Goal: Task Accomplishment & Management: Complete application form

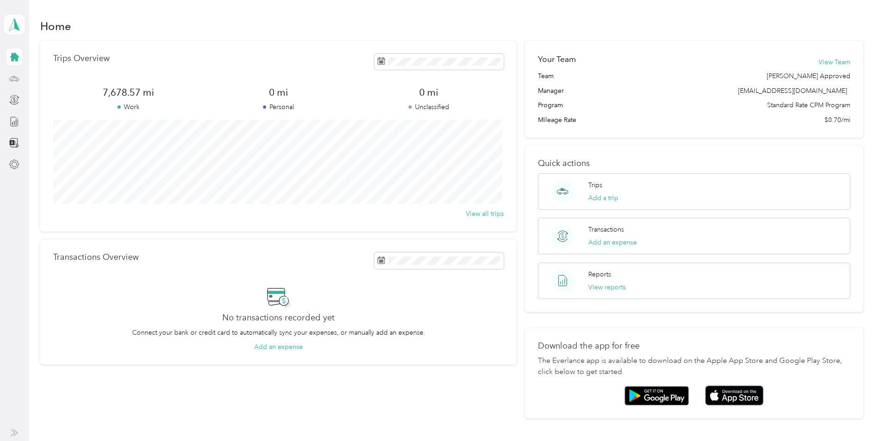
click at [14, 78] on icon at bounding box center [14, 77] width 0 height 1
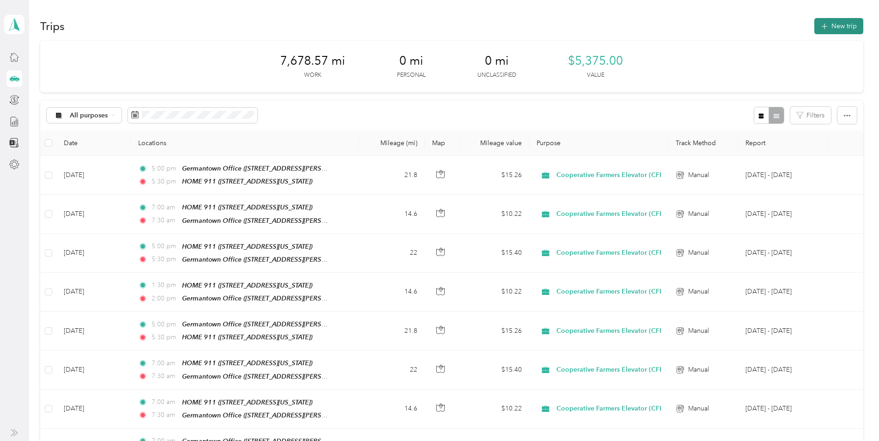
click at [822, 26] on icon "button" at bounding box center [824, 26] width 11 height 11
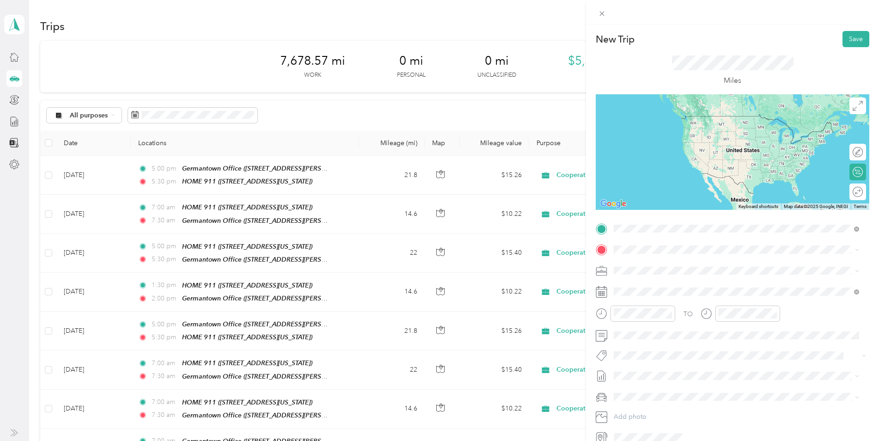
click at [640, 301] on div "HOME 911 110 Walnut Street, 51238, Hospers, Iowa, United States" at bounding box center [677, 302] width 92 height 19
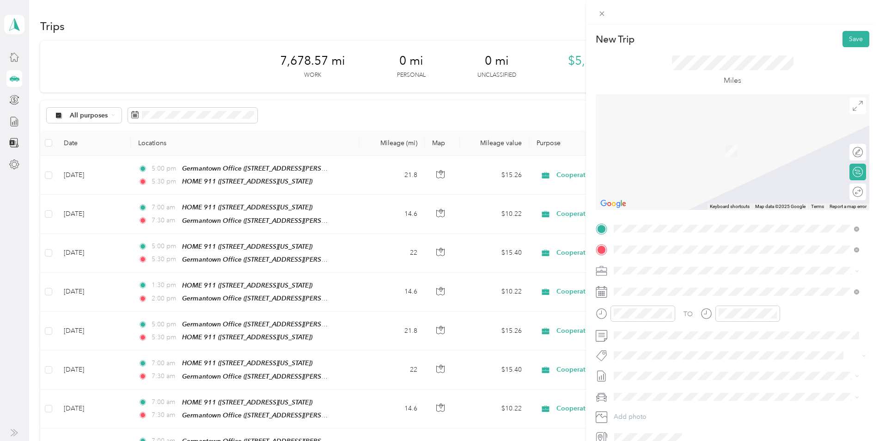
click at [665, 353] on div "TEAM Germantown Office" at bounding box center [703, 353] width 144 height 12
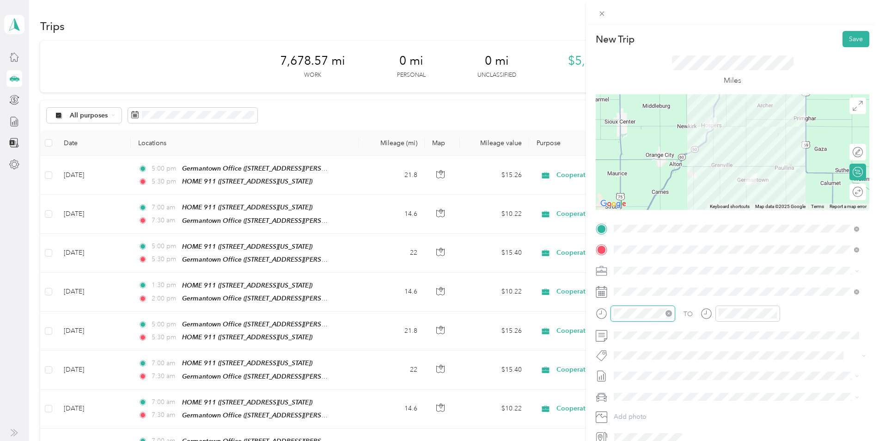
scroll to position [55, 0]
click at [625, 222] on div "07" at bounding box center [623, 225] width 22 height 13
click at [650, 188] on div "00" at bounding box center [650, 189] width 22 height 13
click at [675, 191] on div "AM" at bounding box center [675, 189] width 22 height 13
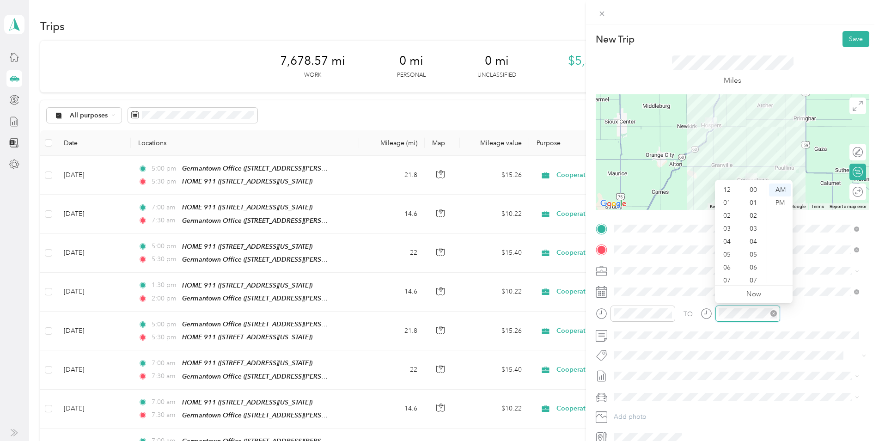
scroll to position [55, 0]
click at [729, 225] on div "07" at bounding box center [728, 225] width 22 height 13
click at [754, 239] on div "30" at bounding box center [754, 237] width 22 height 13
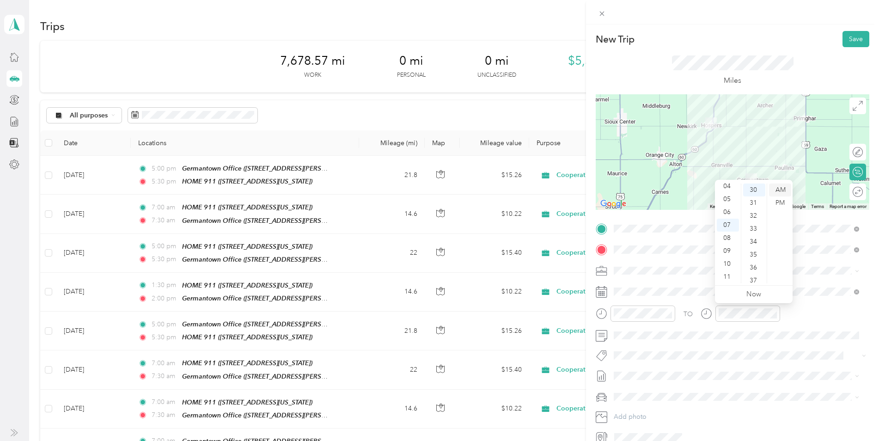
click at [779, 191] on div "AM" at bounding box center [780, 189] width 22 height 13
click at [850, 39] on button "Save" at bounding box center [855, 39] width 27 height 16
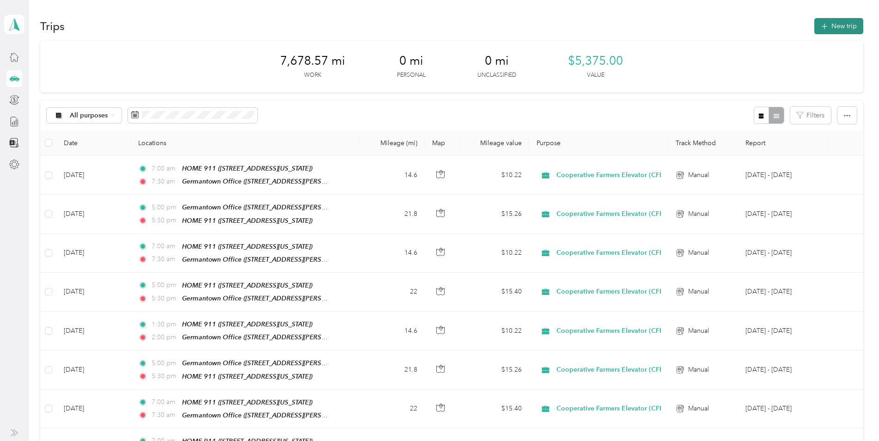
click at [830, 23] on button "New trip" at bounding box center [838, 26] width 49 height 16
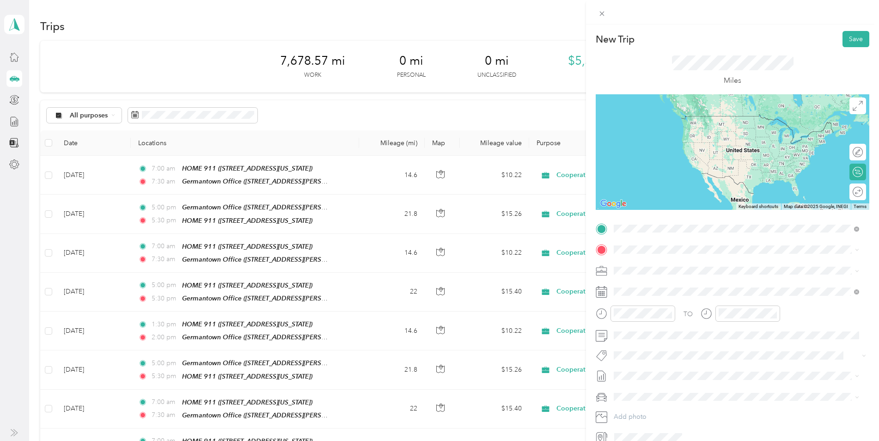
click at [664, 332] on div "TEAM Germantown Office" at bounding box center [703, 332] width 144 height 12
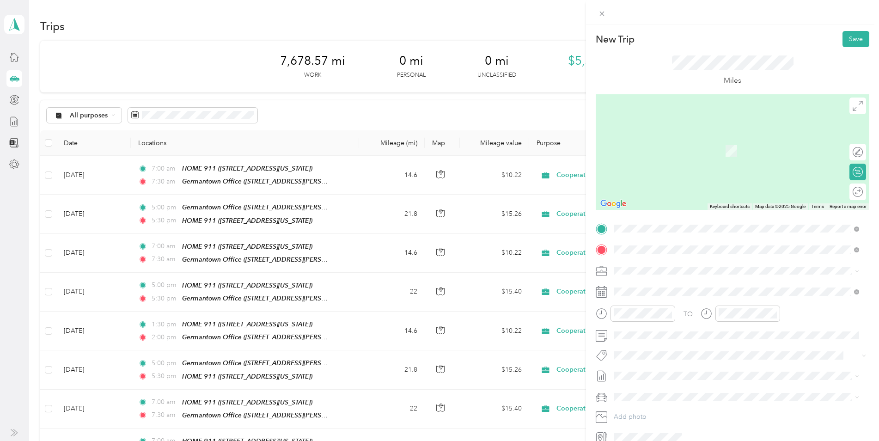
click at [668, 320] on div "HOME 911 110 Walnut Street, 51238, Hospers, Iowa, United States" at bounding box center [677, 323] width 92 height 19
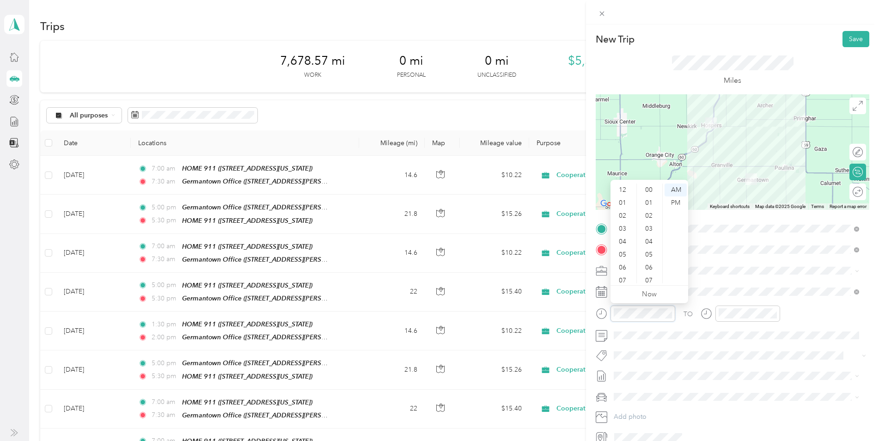
scroll to position [55, 0]
click at [623, 199] on div "05" at bounding box center [623, 199] width 22 height 13
click at [651, 190] on div "00" at bounding box center [650, 189] width 22 height 13
click at [672, 203] on div "PM" at bounding box center [675, 202] width 22 height 13
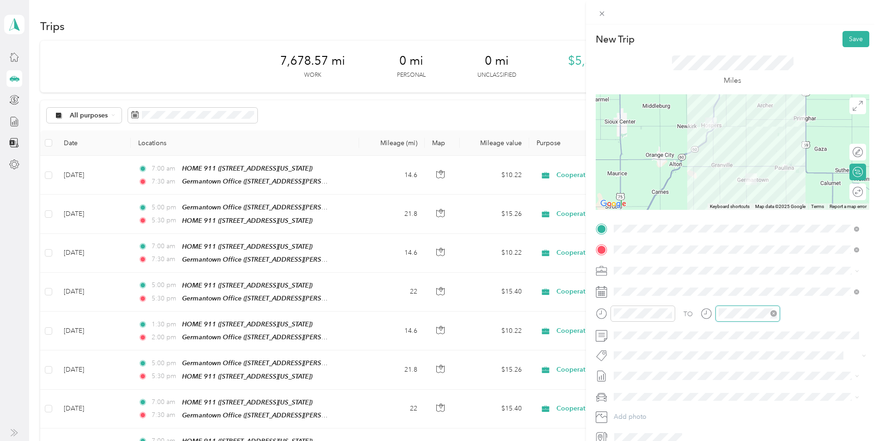
scroll to position [55, 0]
click at [729, 202] on div "05" at bounding box center [728, 199] width 22 height 13
click at [754, 217] on div "29" at bounding box center [754, 212] width 22 height 13
click at [754, 215] on div "31" at bounding box center [754, 215] width 22 height 13
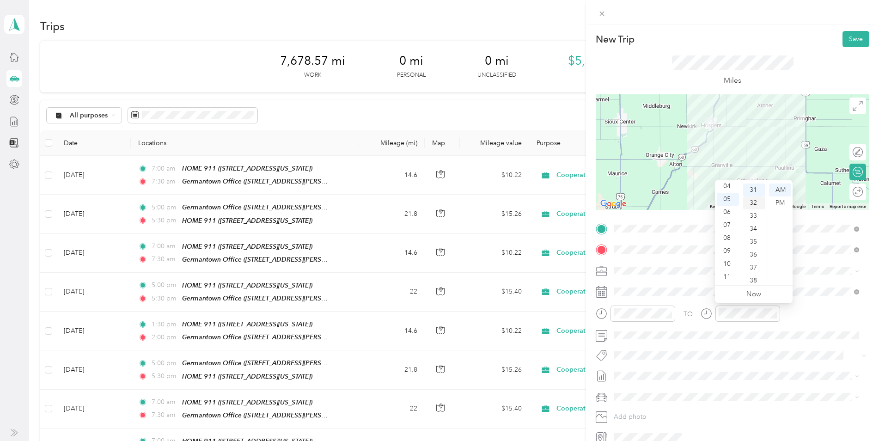
scroll to position [355, 0]
click at [755, 224] on div "30" at bounding box center [754, 223] width 22 height 13
click at [780, 202] on div "PM" at bounding box center [780, 202] width 22 height 13
click at [850, 112] on span at bounding box center [857, 105] width 17 height 17
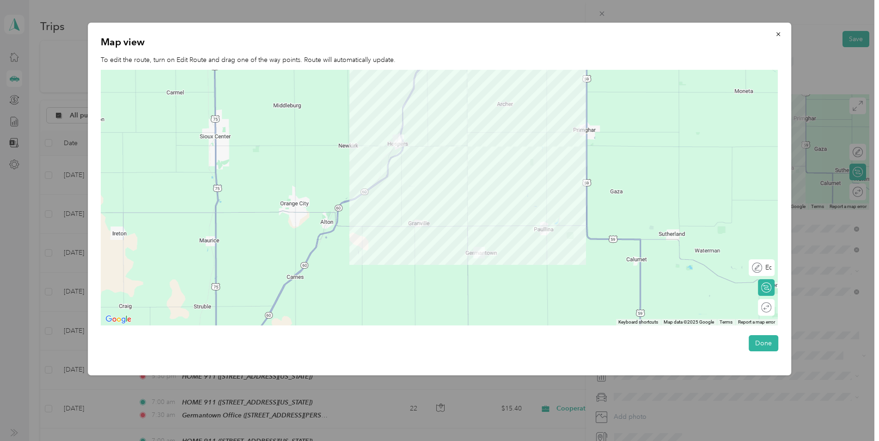
click at [771, 270] on div "Edit route" at bounding box center [766, 267] width 9 height 10
click at [765, 268] on div at bounding box center [761, 267] width 19 height 10
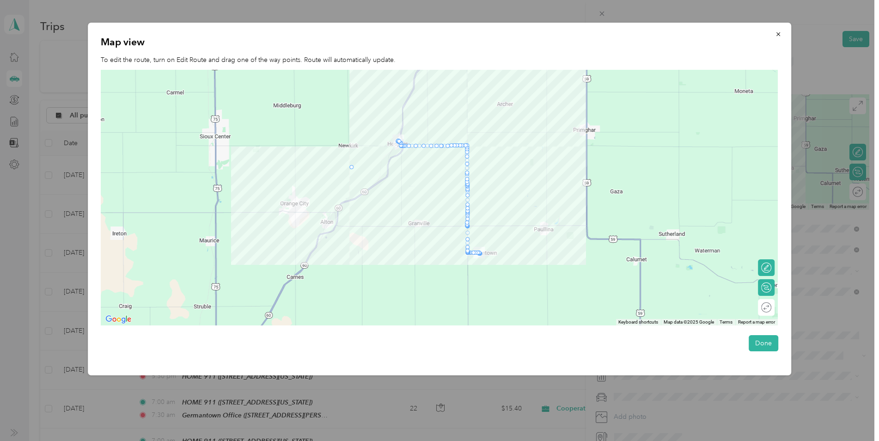
drag, startPoint x: 401, startPoint y: 145, endPoint x: 351, endPoint y: 170, distance: 55.2
click at [757, 341] on button "Done" at bounding box center [763, 343] width 30 height 16
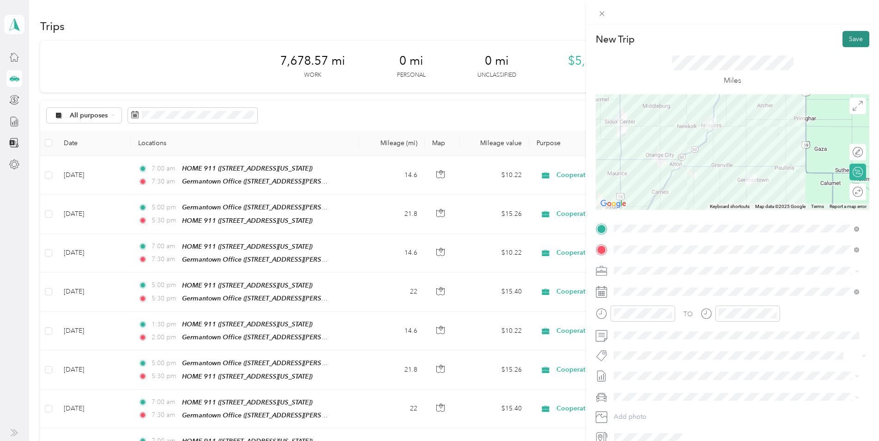
click at [847, 41] on button "Save" at bounding box center [855, 39] width 27 height 16
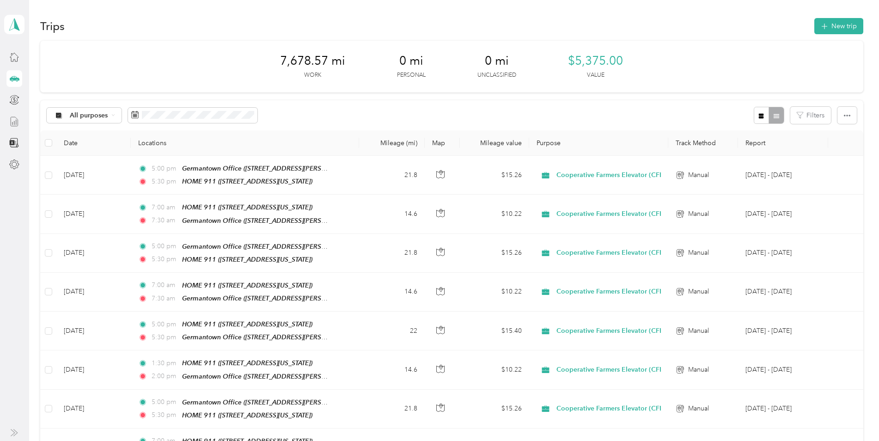
click at [12, 117] on icon at bounding box center [14, 121] width 10 height 10
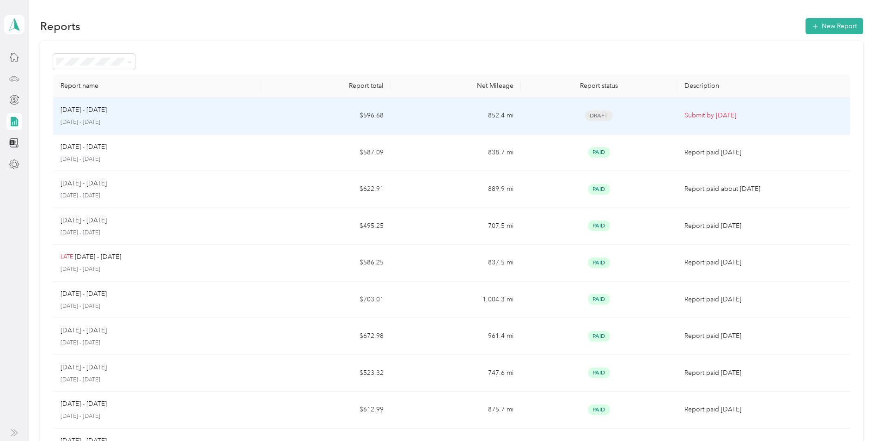
click at [635, 112] on div "Draft" at bounding box center [598, 115] width 141 height 11
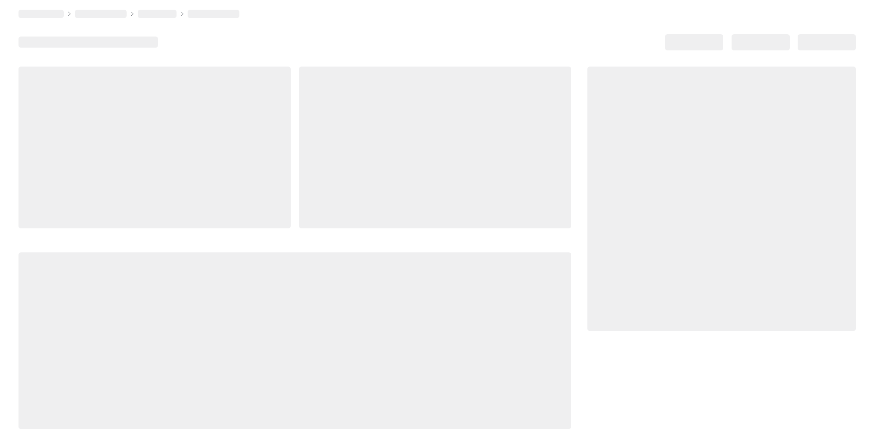
click at [635, 112] on div at bounding box center [721, 199] width 268 height 264
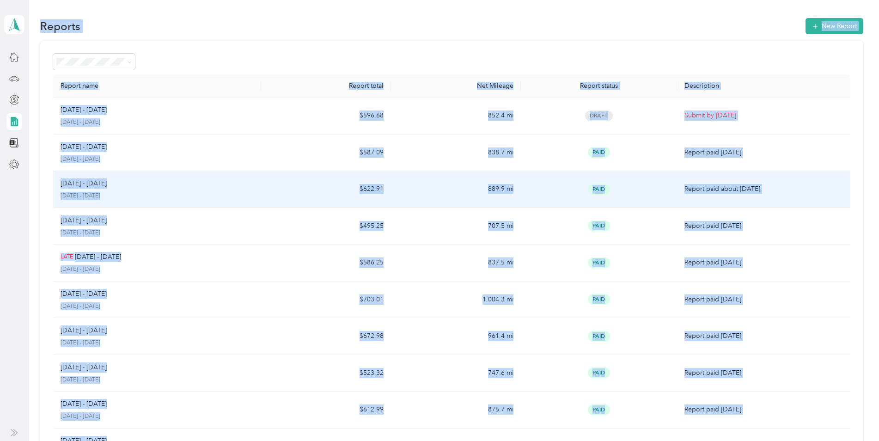
click at [261, 197] on td "$622.91" at bounding box center [326, 189] width 130 height 37
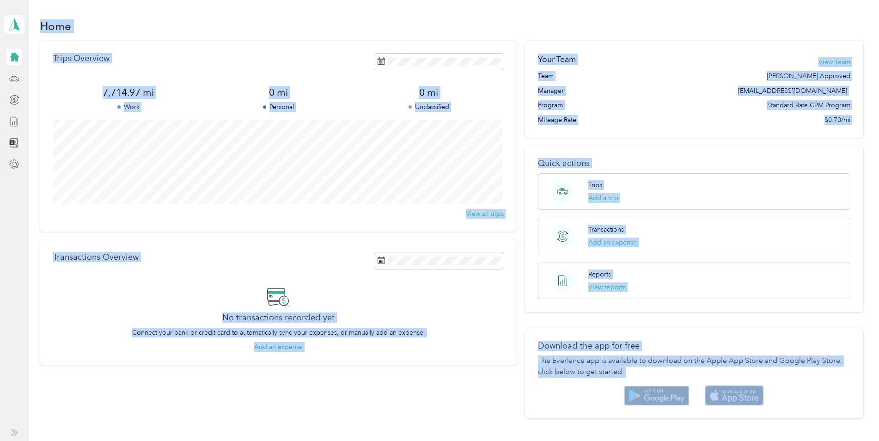
click at [717, 35] on div "Home" at bounding box center [451, 25] width 822 height 19
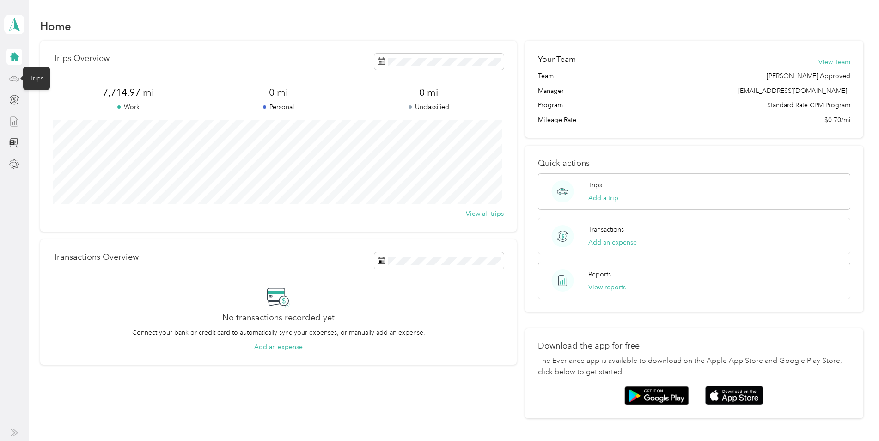
click at [14, 79] on icon at bounding box center [14, 78] width 10 height 10
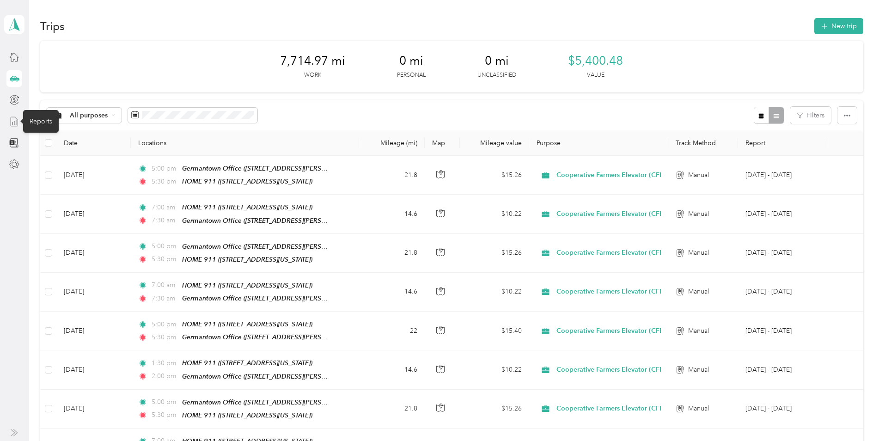
click at [12, 120] on icon at bounding box center [14, 121] width 10 height 10
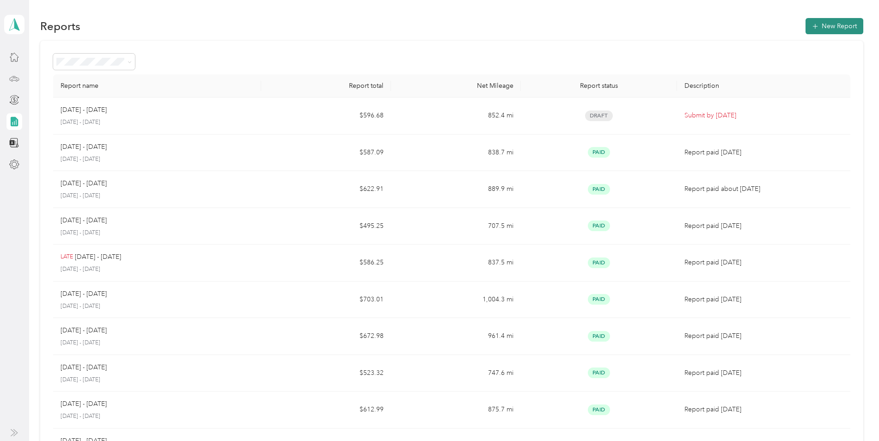
click at [833, 26] on button "New Report" at bounding box center [834, 26] width 58 height 16
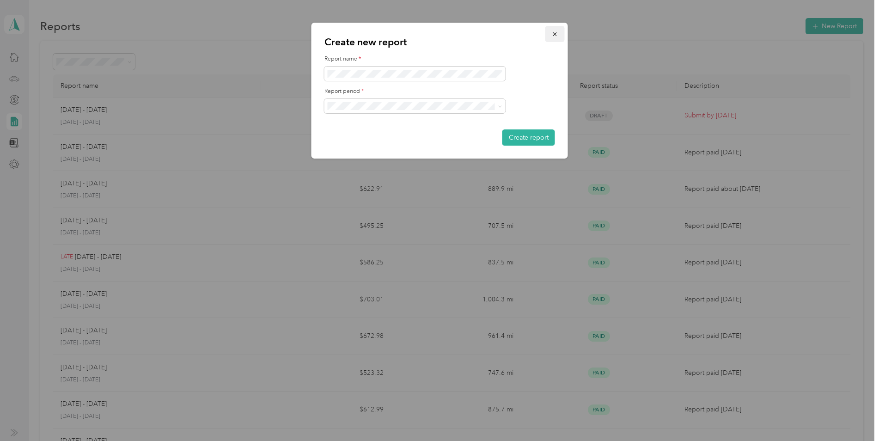
click at [554, 33] on icon "button" at bounding box center [555, 34] width 6 height 6
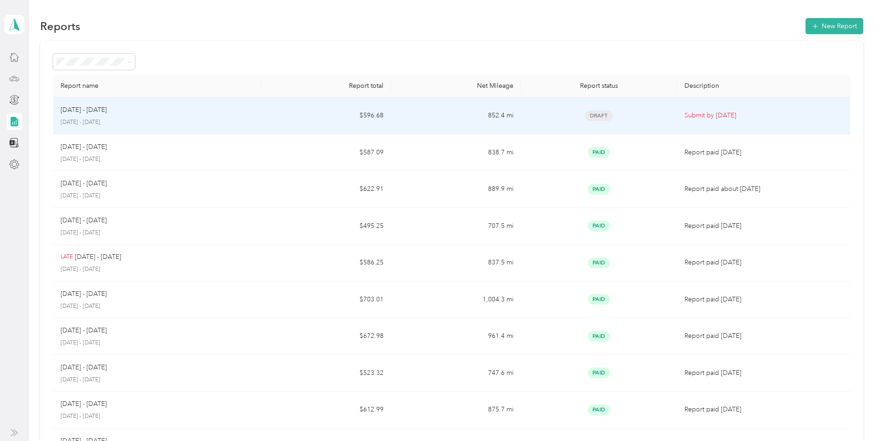
click at [709, 116] on p "Submit by [DATE]" at bounding box center [763, 115] width 158 height 10
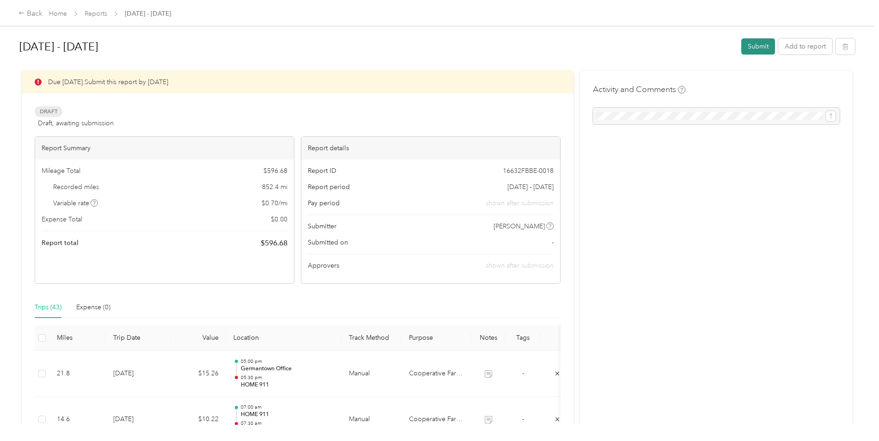
click at [755, 47] on button "Submit" at bounding box center [758, 46] width 34 height 16
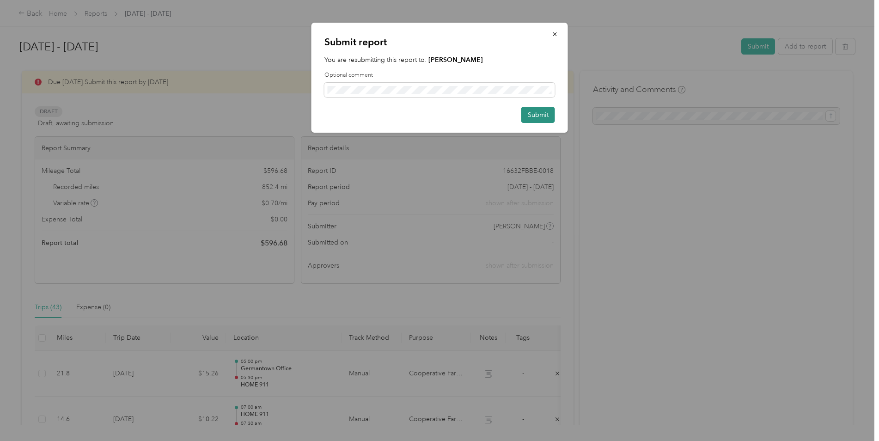
click at [537, 116] on button "Submit" at bounding box center [538, 115] width 34 height 16
